Goal: Information Seeking & Learning: Learn about a topic

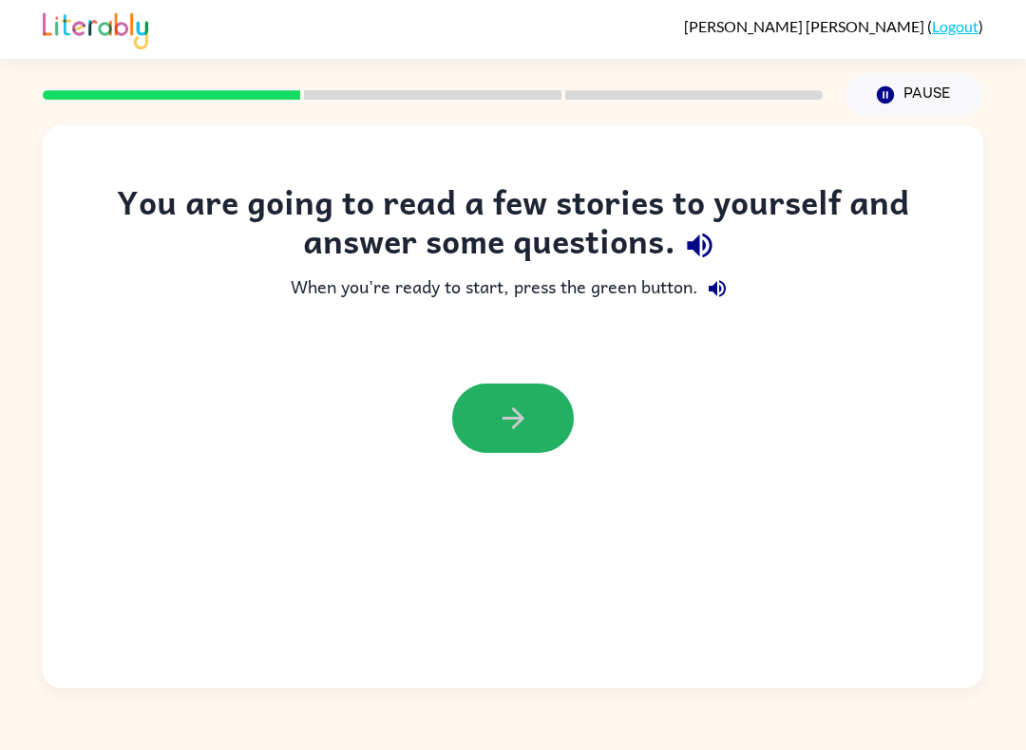
click at [527, 419] on icon "button" at bounding box center [513, 418] width 33 height 33
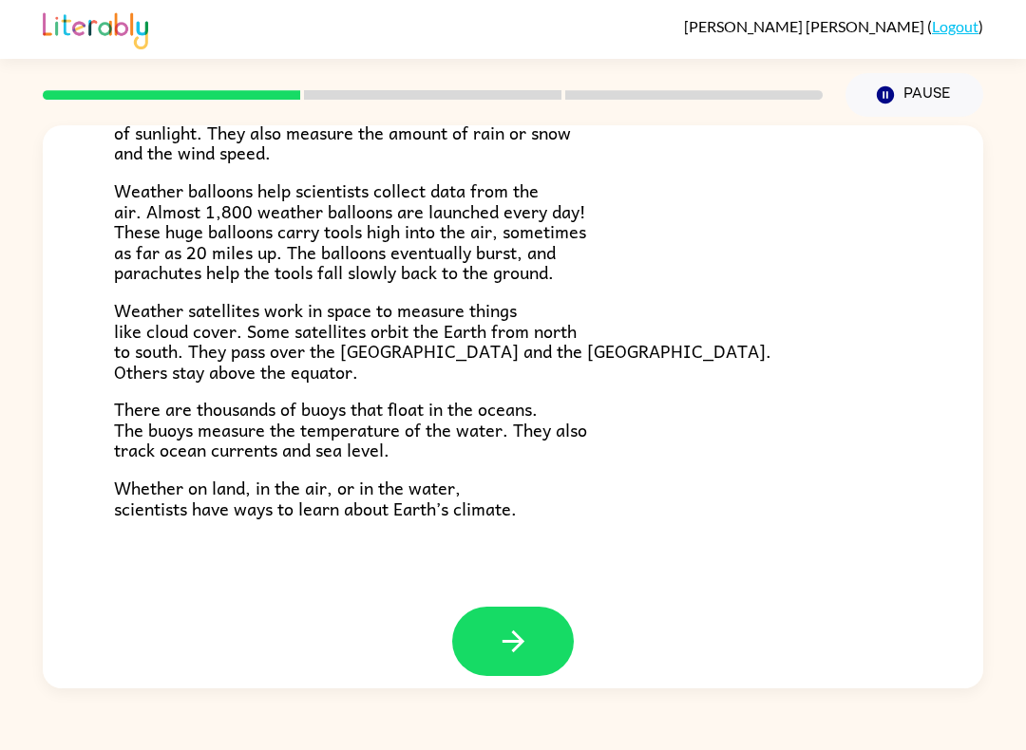
scroll to position [493, 0]
click at [498, 626] on icon "button" at bounding box center [513, 642] width 33 height 33
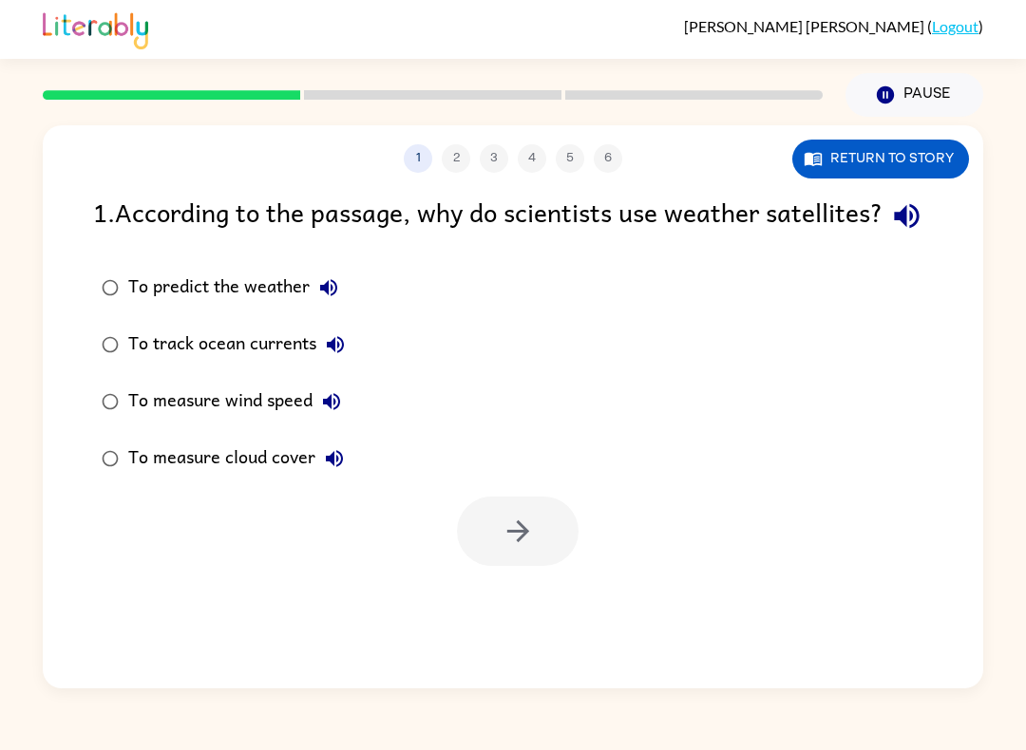
scroll to position [0, 0]
click at [517, 548] on icon "button" at bounding box center [517, 531] width 33 height 33
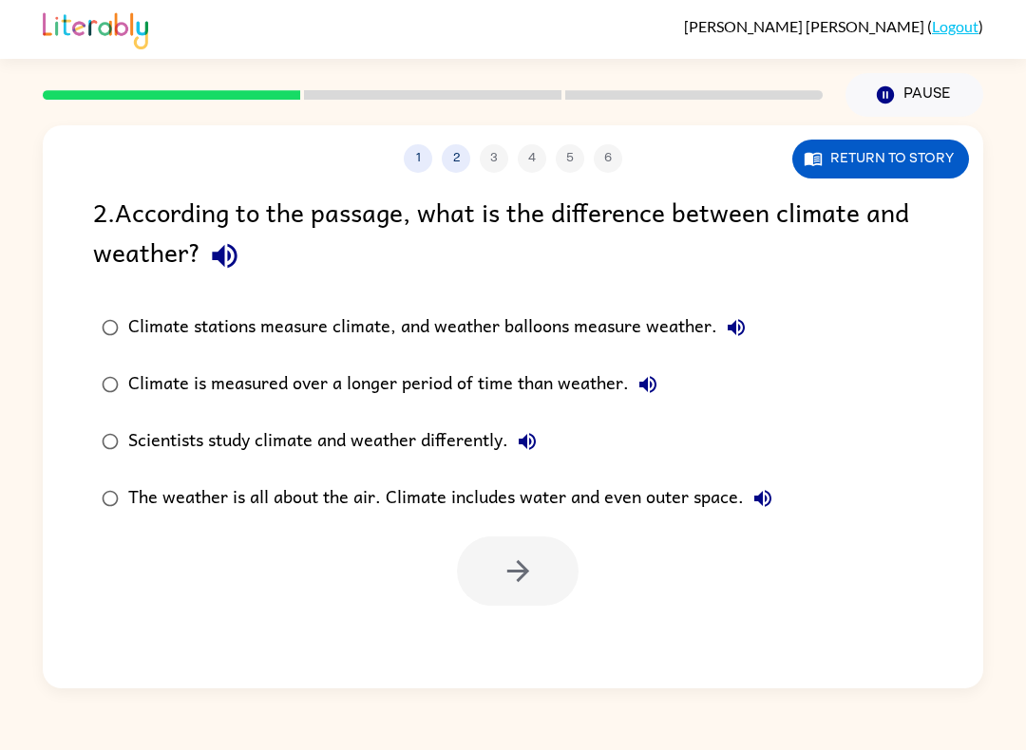
click at [137, 376] on div "Climate is measured over a longer period of time than weather." at bounding box center [397, 385] width 538 height 38
click at [487, 577] on button "button" at bounding box center [518, 571] width 122 height 69
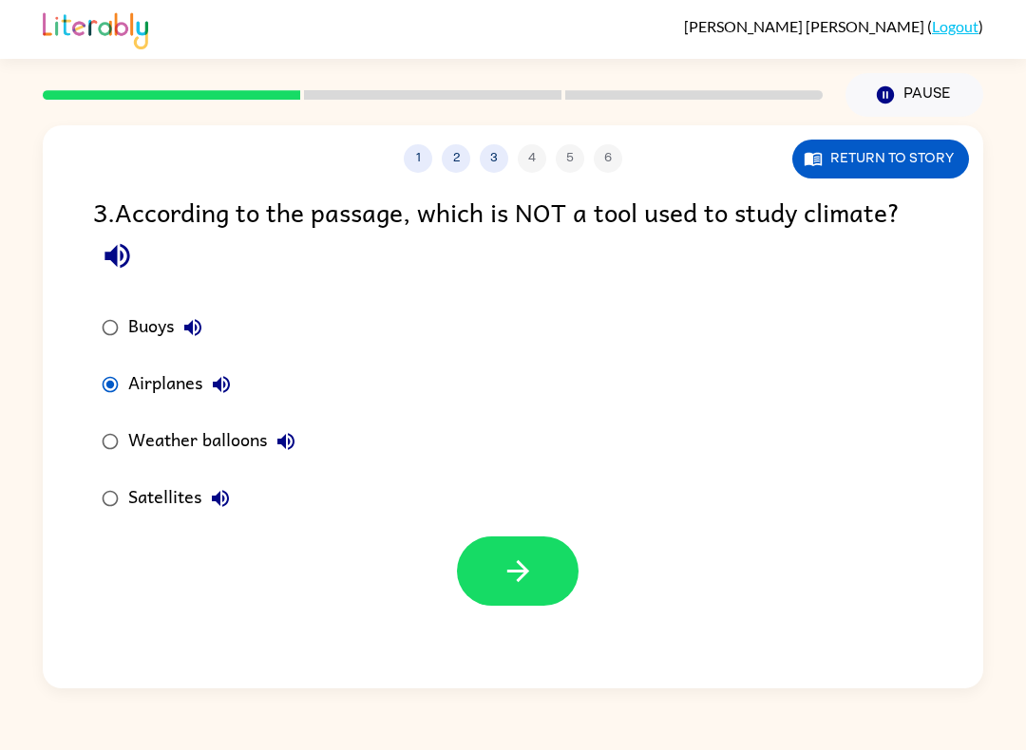
click at [510, 578] on icon "button" at bounding box center [517, 571] width 33 height 33
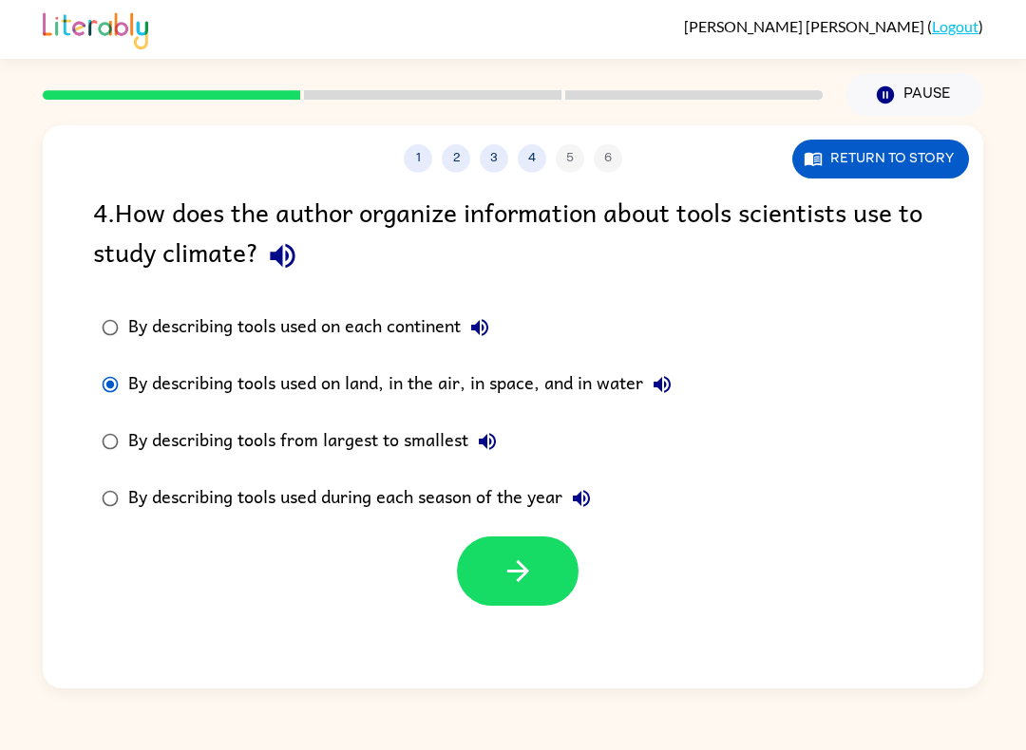
click at [500, 600] on button "button" at bounding box center [518, 571] width 122 height 69
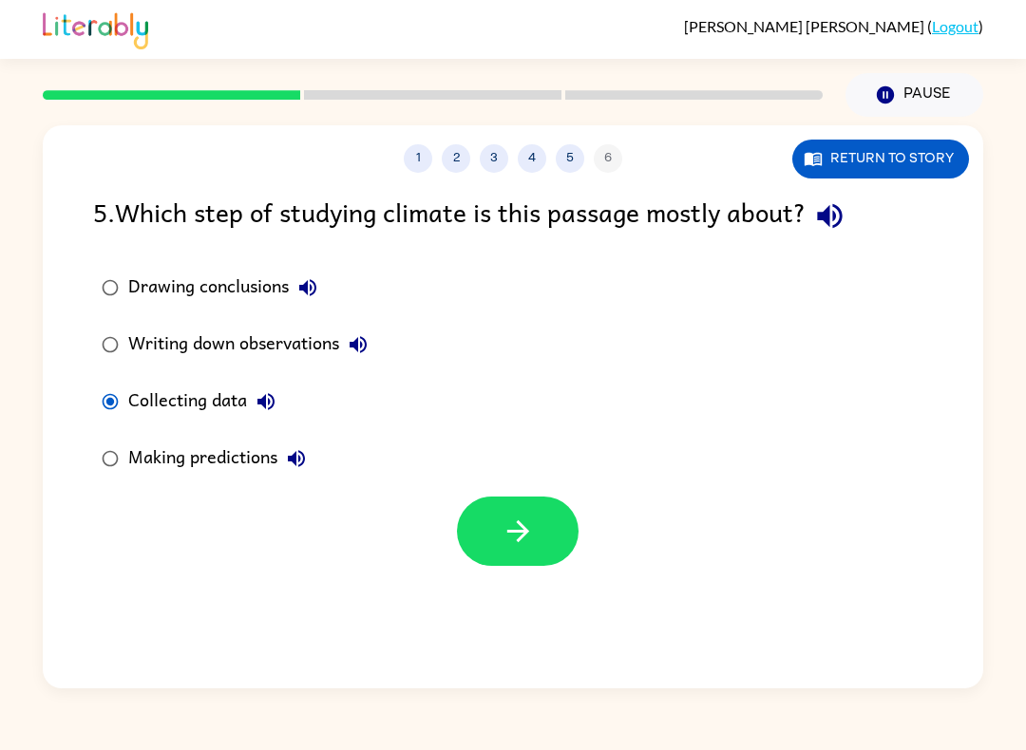
click at [479, 540] on button "button" at bounding box center [518, 531] width 122 height 69
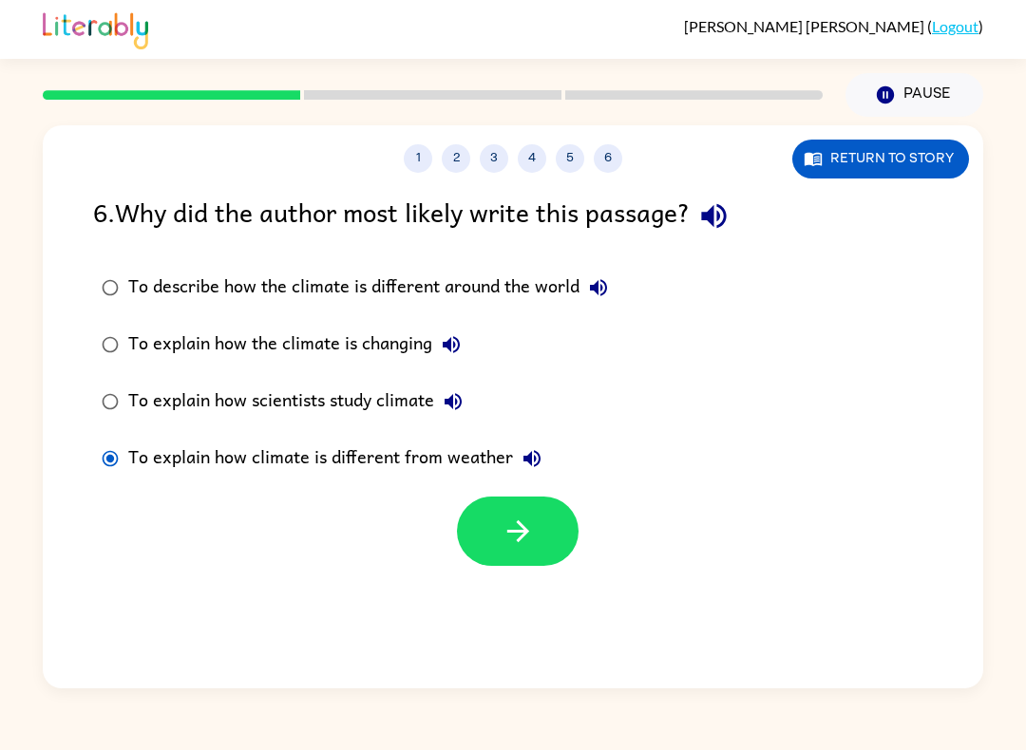
click at [512, 544] on icon "button" at bounding box center [517, 531] width 33 height 33
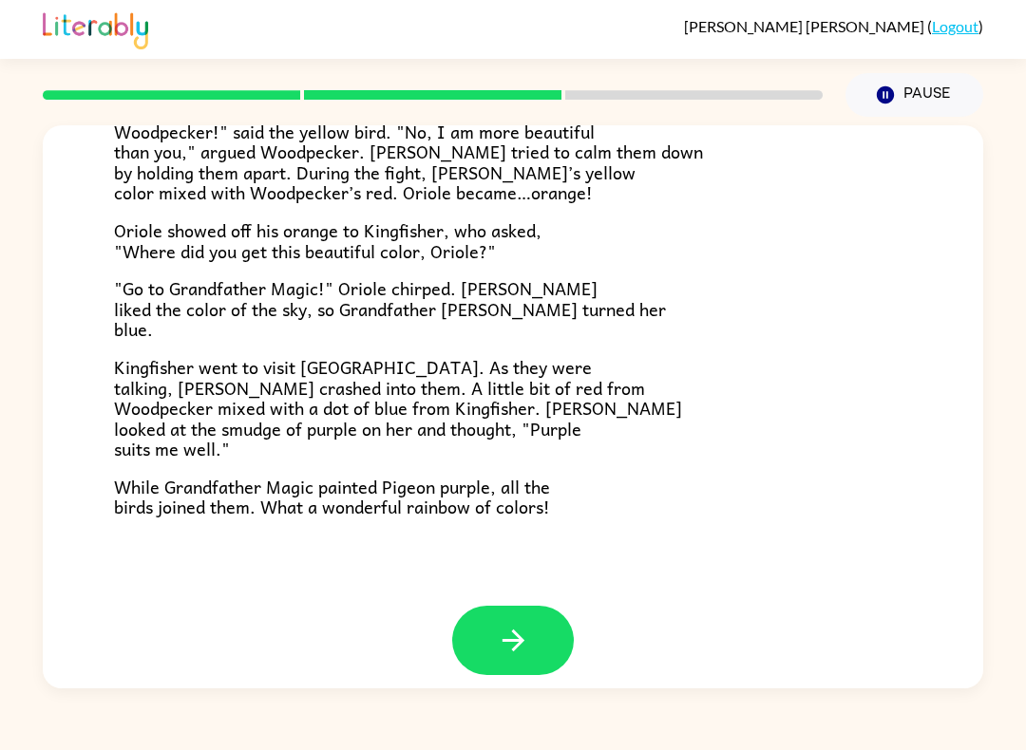
scroll to position [453, 0]
click at [497, 632] on icon "button" at bounding box center [513, 641] width 33 height 33
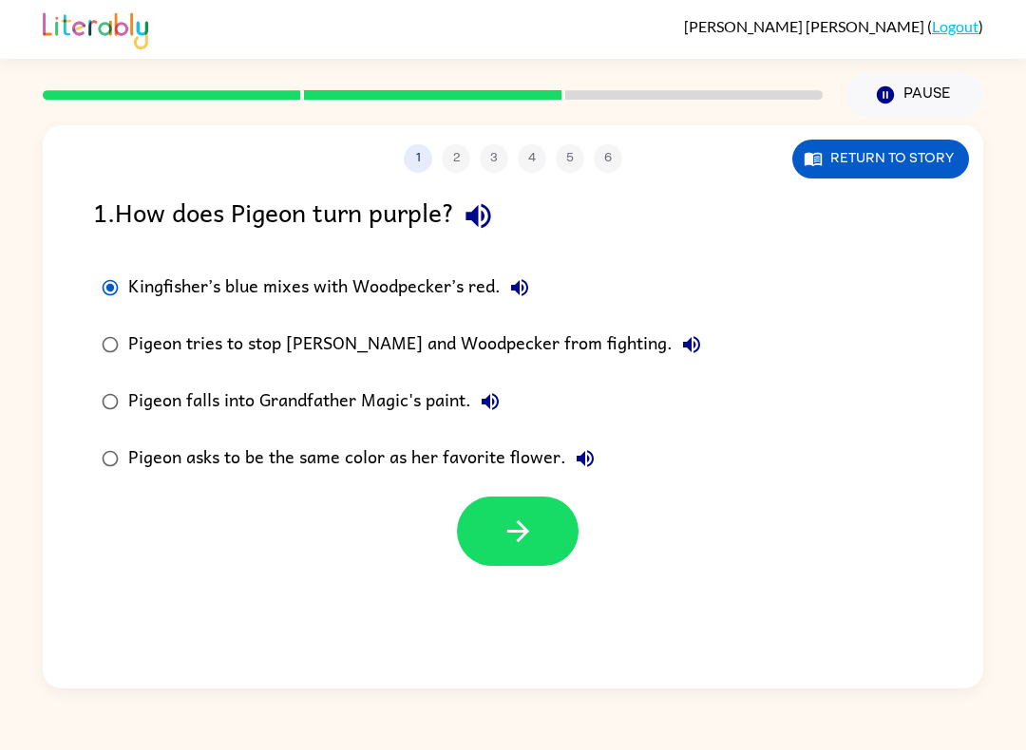
click at [530, 518] on icon "button" at bounding box center [517, 531] width 33 height 33
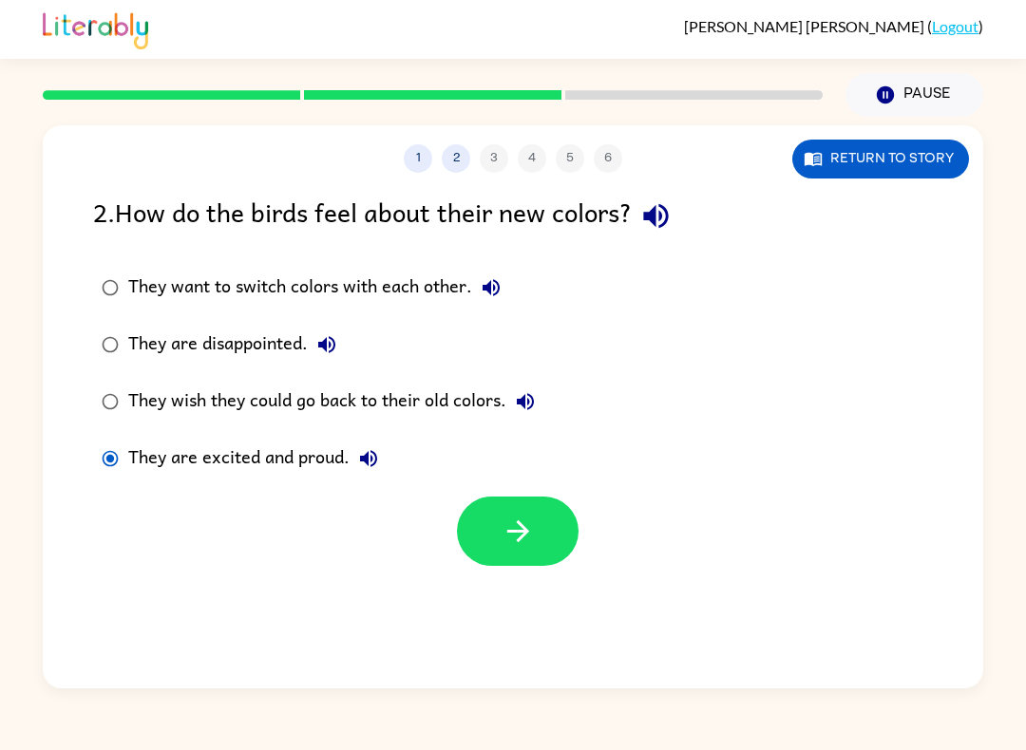
click at [488, 520] on button "button" at bounding box center [518, 531] width 122 height 69
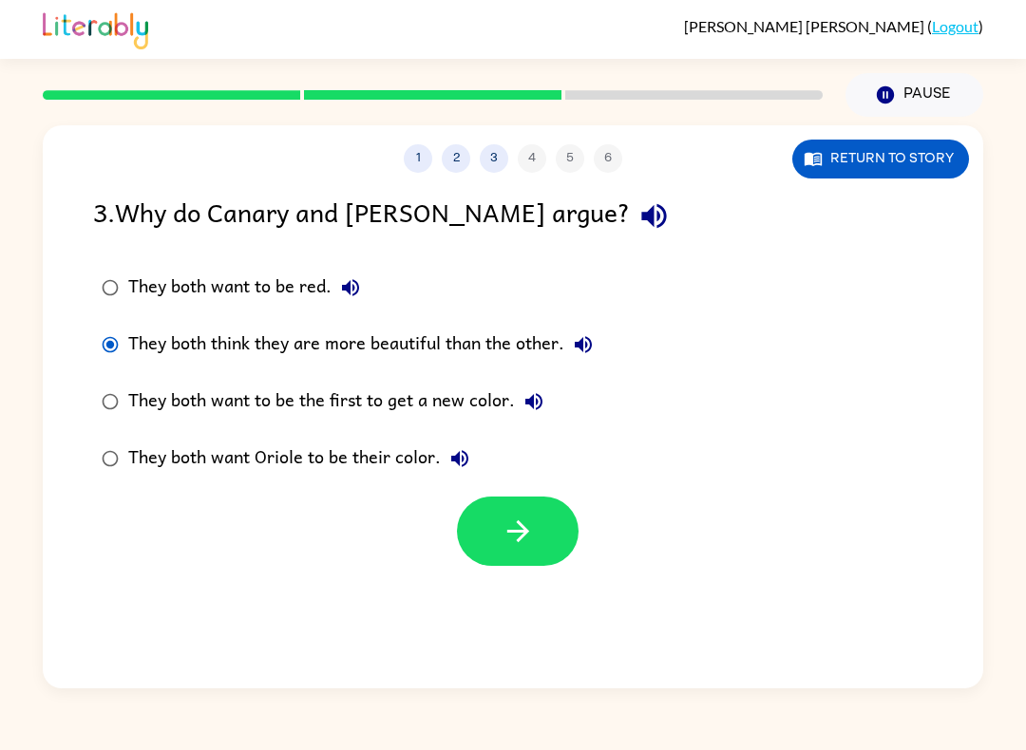
click at [504, 513] on button "button" at bounding box center [518, 531] width 122 height 69
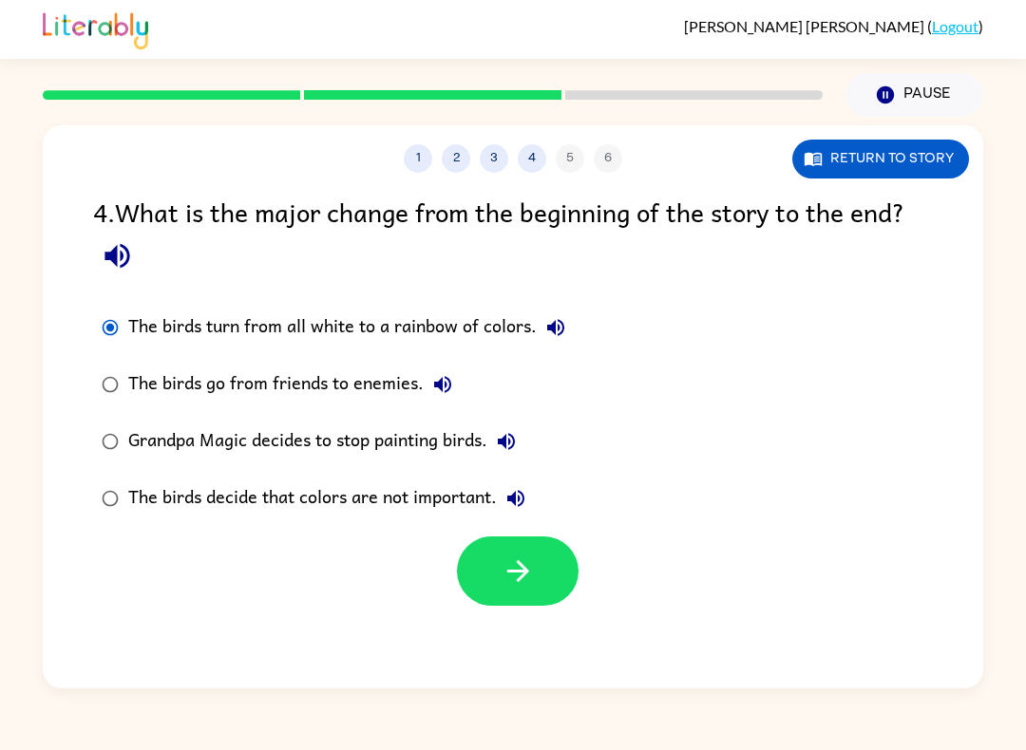
click at [503, 561] on icon "button" at bounding box center [517, 571] width 33 height 33
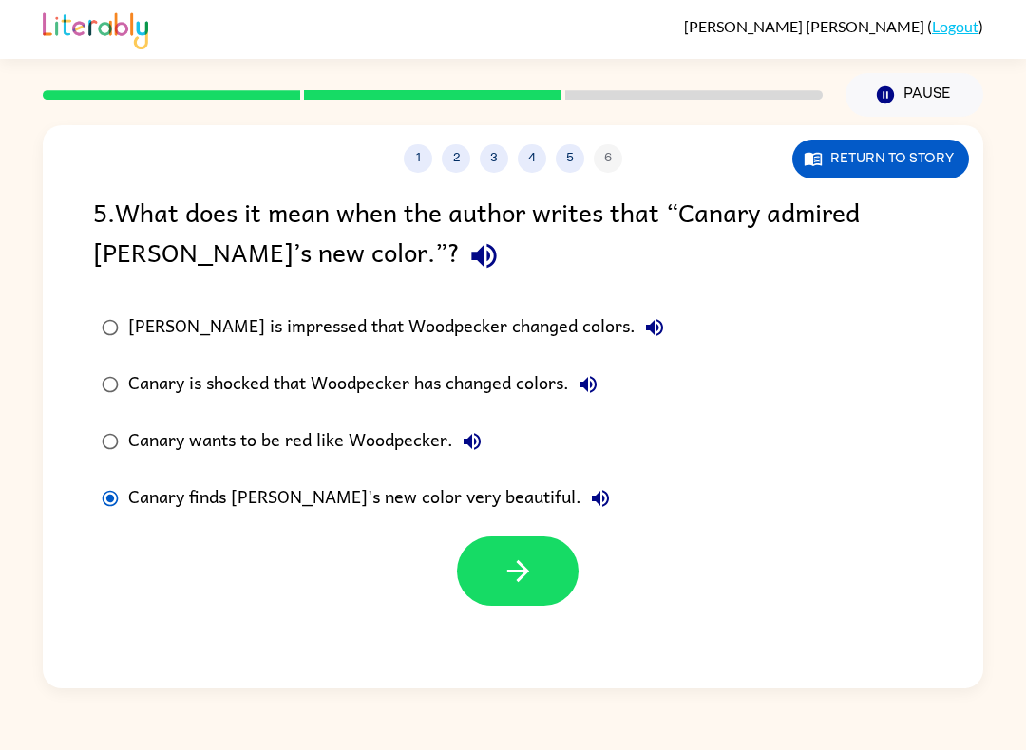
click at [500, 592] on button "button" at bounding box center [518, 571] width 122 height 69
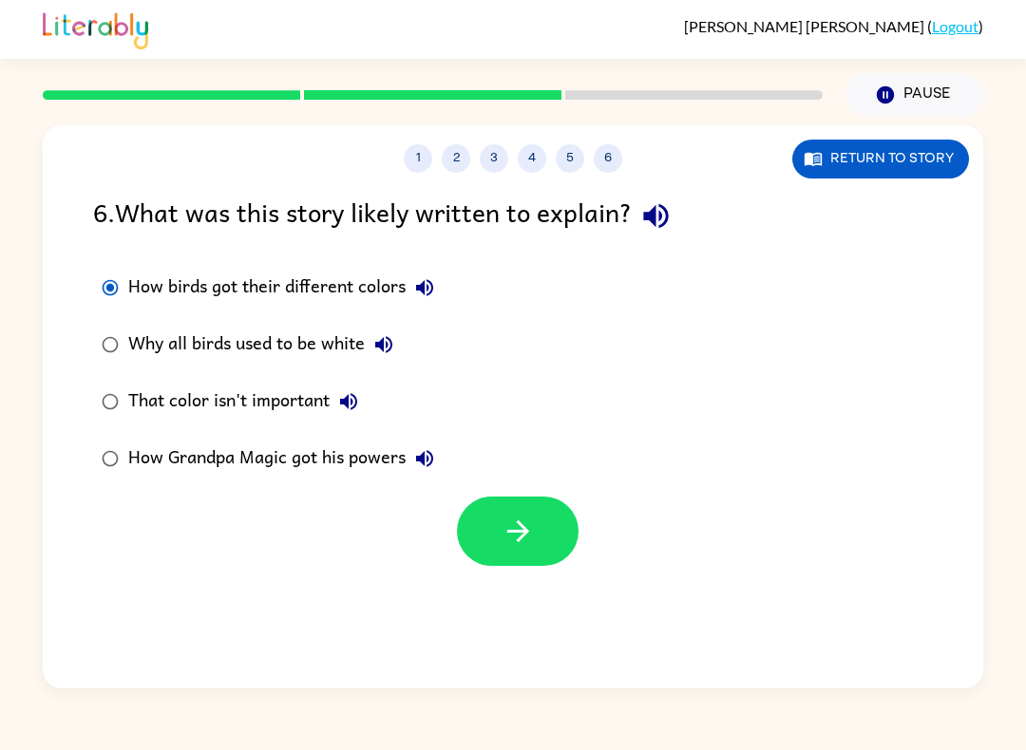
click at [543, 541] on button "button" at bounding box center [518, 531] width 122 height 69
